Goal: Transaction & Acquisition: Purchase product/service

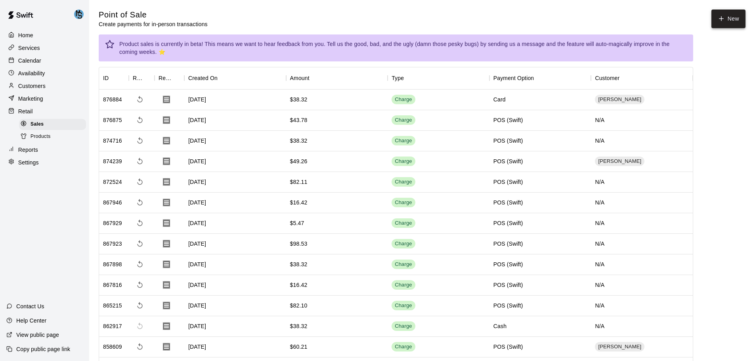
click at [728, 18] on button "New" at bounding box center [729, 19] width 34 height 19
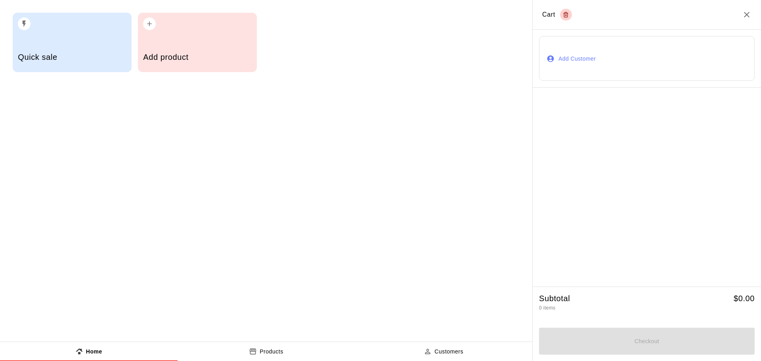
click at [272, 357] on button "Products" at bounding box center [267, 351] width 178 height 19
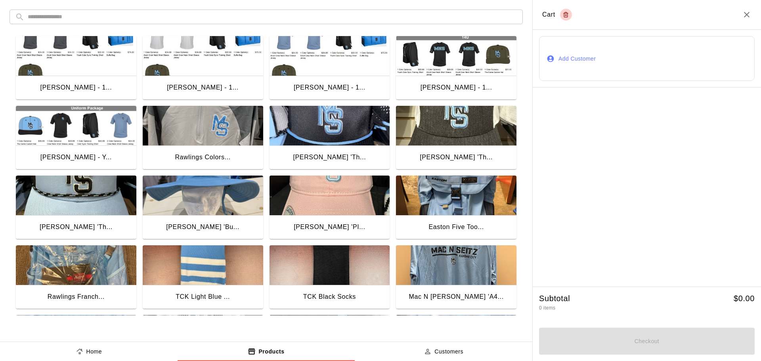
click at [84, 21] on input "text" at bounding box center [273, 17] width 490 height 15
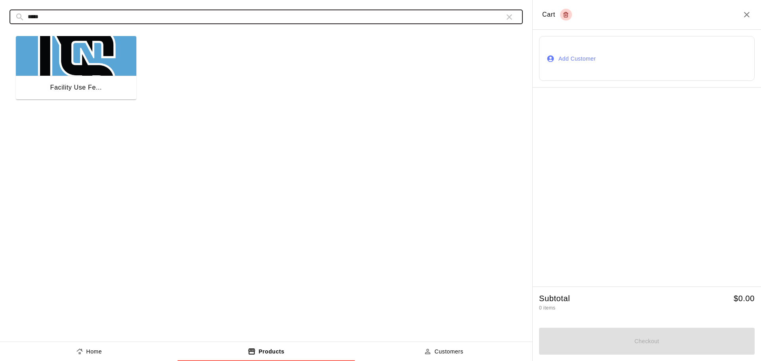
type input "*****"
click at [61, 46] on img "button" at bounding box center [76, 56] width 121 height 40
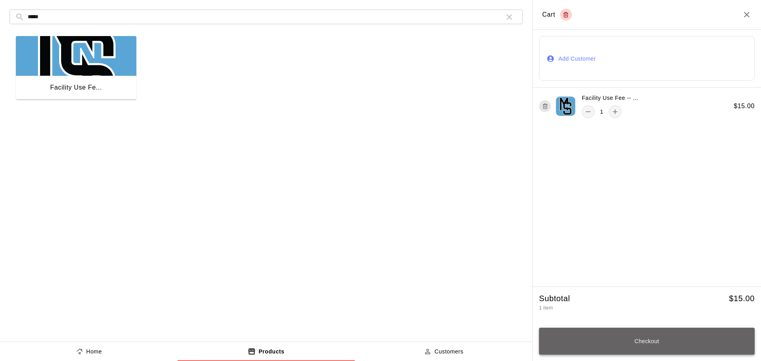
click at [663, 346] on button "Checkout" at bounding box center [647, 341] width 216 height 27
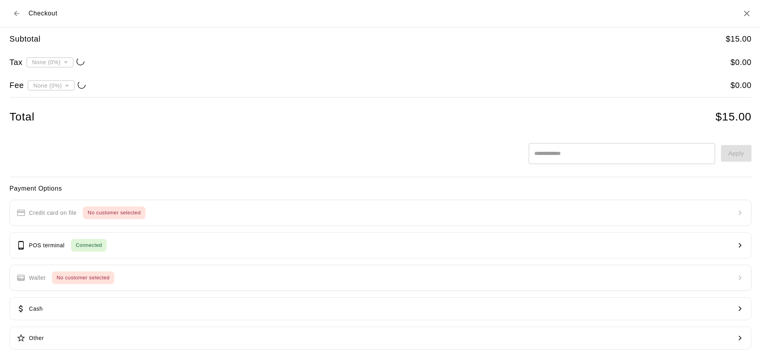
type input "**********"
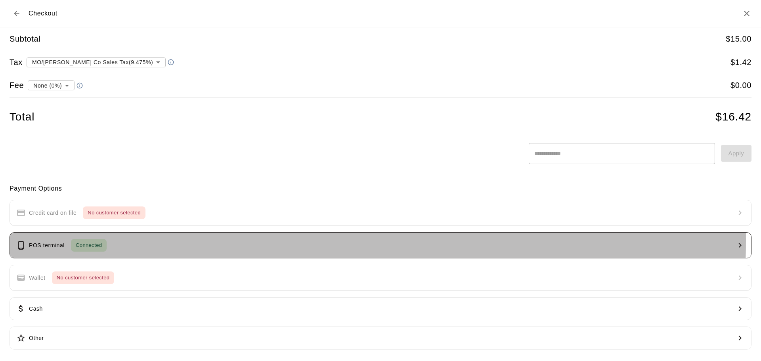
click at [186, 241] on button "POS terminal Connected" at bounding box center [381, 245] width 742 height 26
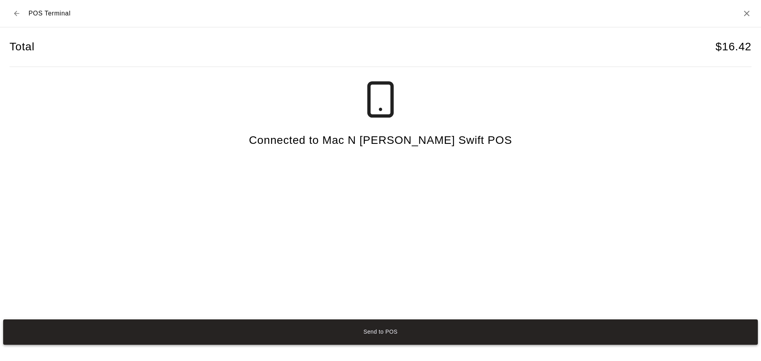
click at [364, 338] on button "Send to POS" at bounding box center [380, 332] width 755 height 25
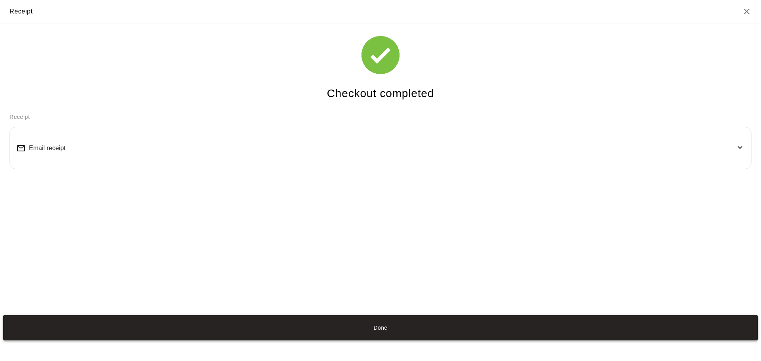
click at [364, 322] on button "Done" at bounding box center [380, 327] width 755 height 25
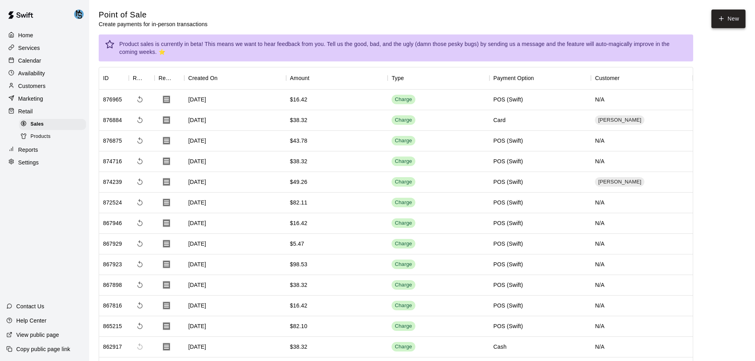
click at [732, 22] on button "New" at bounding box center [729, 19] width 34 height 19
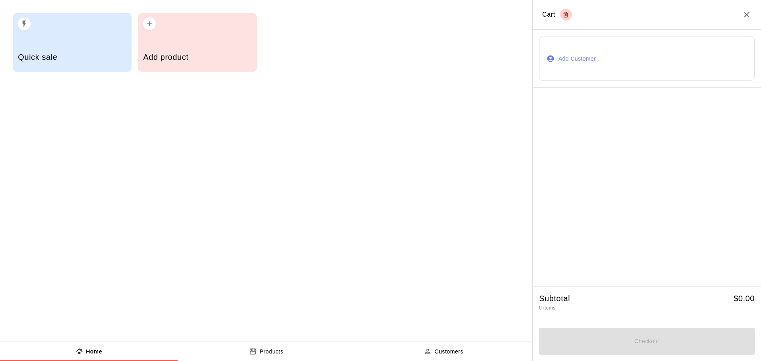
click at [268, 353] on p "Products" at bounding box center [272, 352] width 24 height 8
